Goal: Task Accomplishment & Management: Use online tool/utility

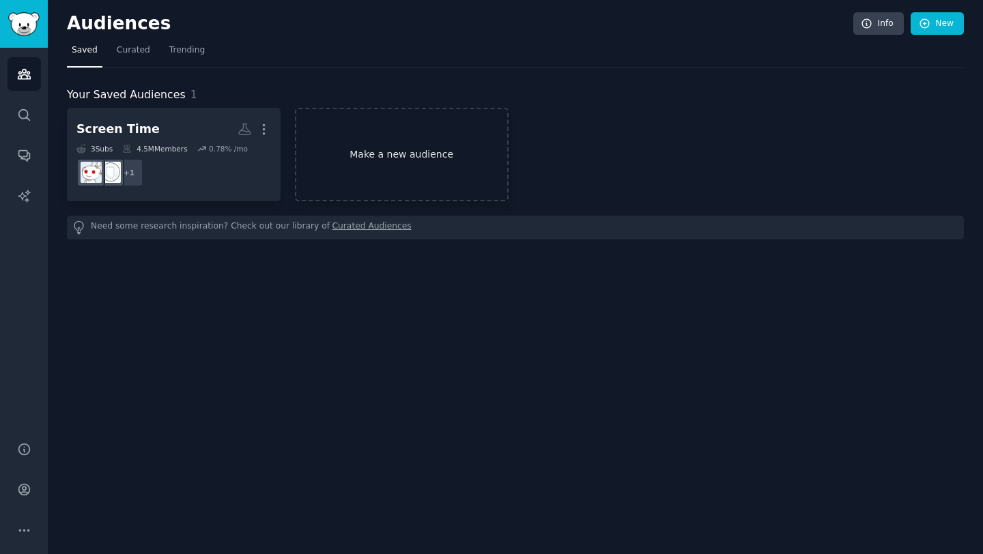
click at [393, 162] on link "Make a new audience" at bounding box center [402, 154] width 214 height 93
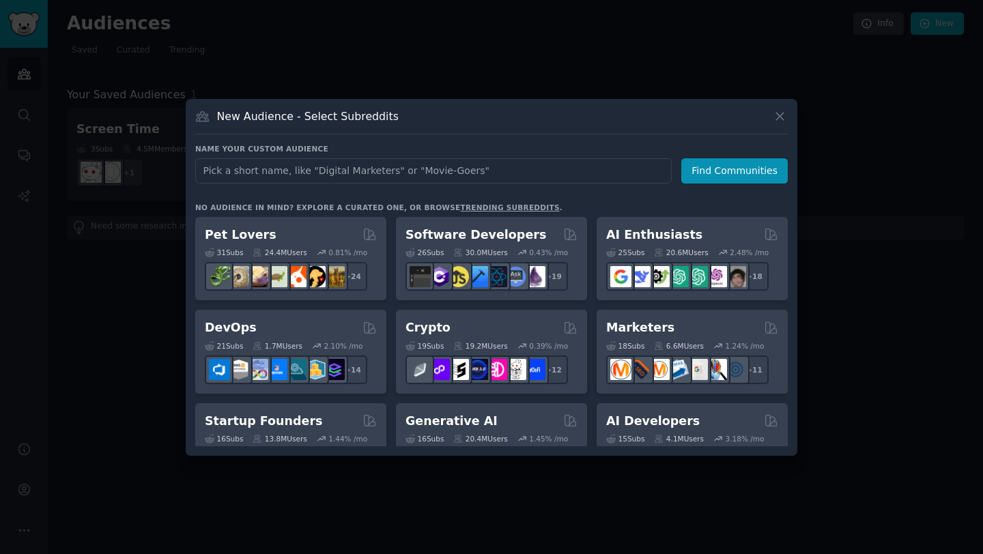
click at [370, 175] on input "text" at bounding box center [433, 170] width 476 height 25
type input "digital productivity"
click button "Find Communities" at bounding box center [734, 170] width 106 height 25
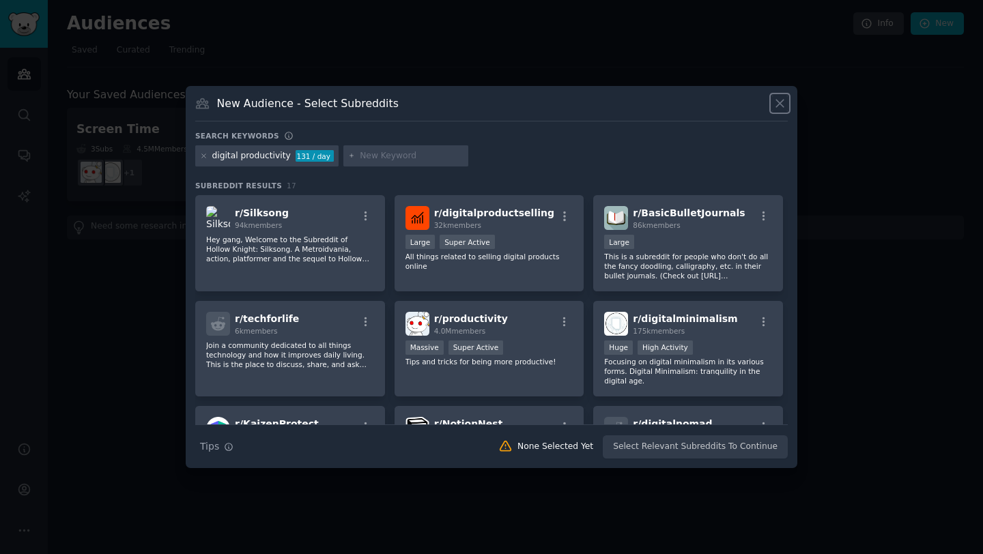
click at [783, 105] on icon at bounding box center [780, 103] width 14 height 14
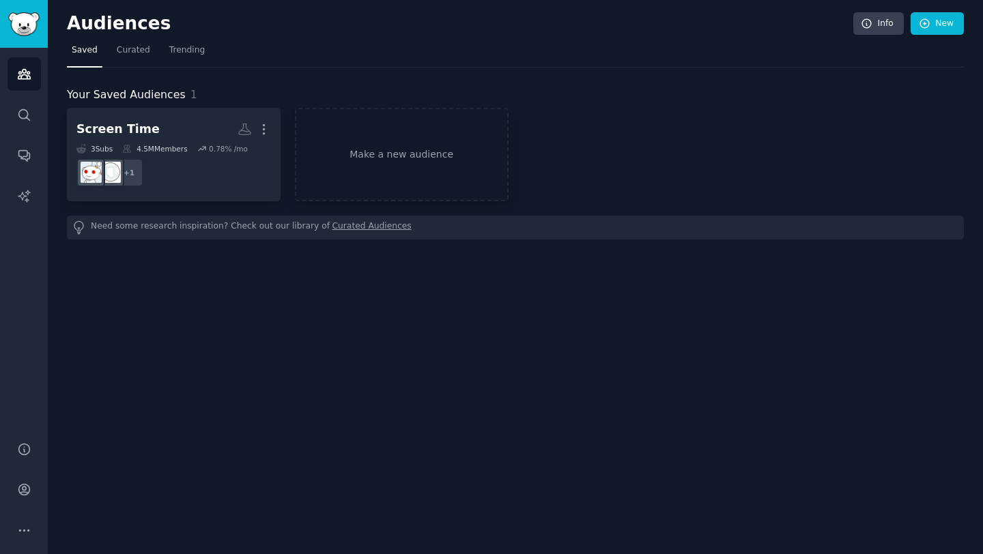
click at [681, 368] on div "Audiences Info New Saved Curated Trending Your Saved Audiences 1 Screen Time Mo…" at bounding box center [515, 277] width 935 height 554
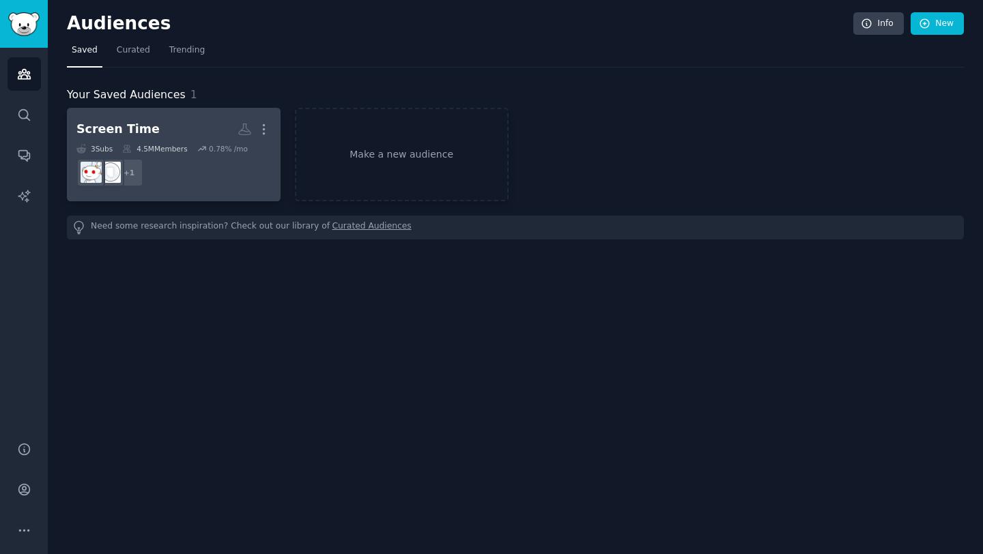
click at [200, 145] on icon at bounding box center [202, 149] width 10 height 10
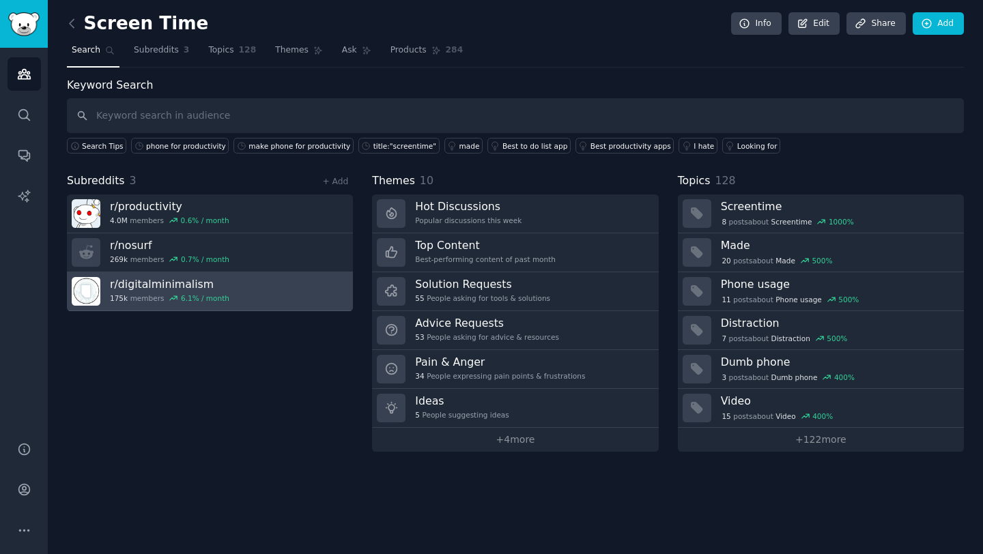
click at [171, 295] on icon at bounding box center [174, 298] width 10 height 10
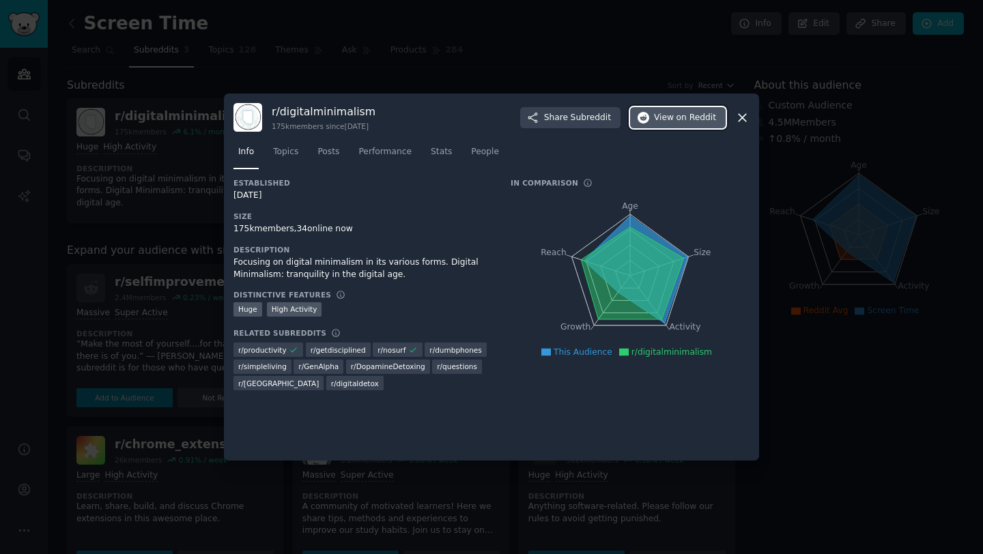
click at [674, 121] on span "View on Reddit" at bounding box center [685, 118] width 62 height 12
